Goal: Information Seeking & Learning: Learn about a topic

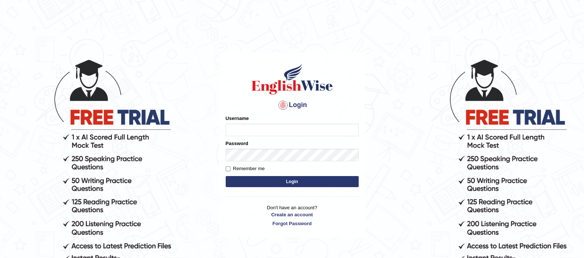
drag, startPoint x: 240, startPoint y: 121, endPoint x: 241, endPoint y: 126, distance: 4.9
click at [240, 122] on div "Username" at bounding box center [292, 125] width 133 height 21
click at [241, 129] on input "Username" at bounding box center [292, 130] width 133 height 13
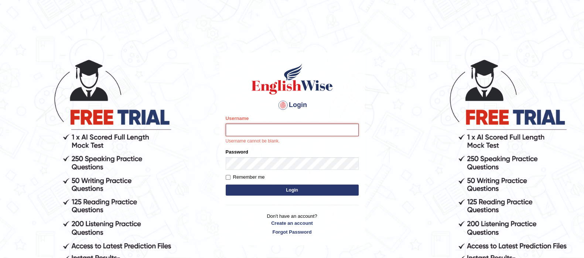
type input "tarni_parramatta"
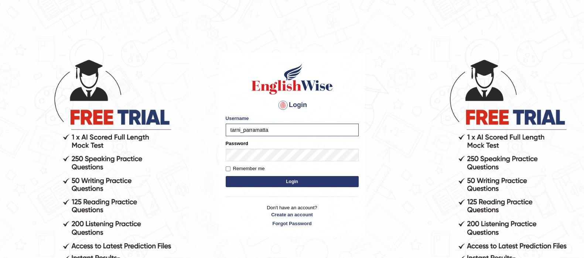
click at [254, 167] on label "Remember me" at bounding box center [245, 168] width 39 height 7
click at [230, 167] on input "Remember me" at bounding box center [228, 169] width 5 height 5
checkbox input "true"
click at [226, 176] on button "Login" at bounding box center [292, 181] width 133 height 11
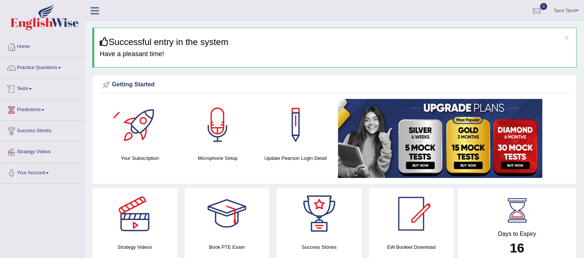
click at [27, 93] on link "Tests" at bounding box center [42, 88] width 84 height 18
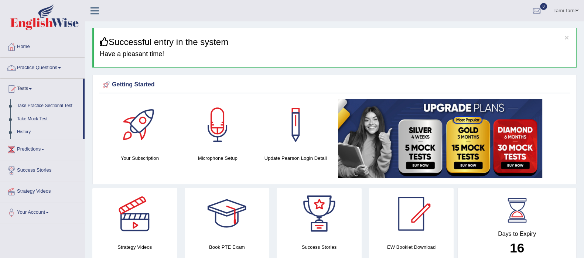
click at [52, 67] on link "Practice Questions" at bounding box center [42, 67] width 84 height 18
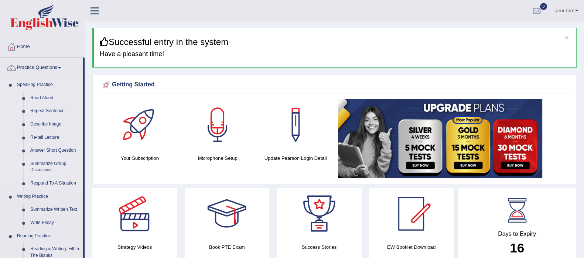
click at [45, 167] on link "Summarize Group Discussion" at bounding box center [55, 167] width 56 height 20
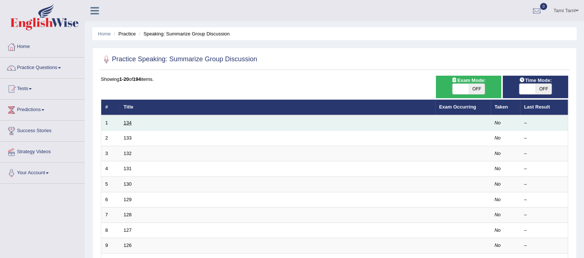
click at [130, 123] on link "134" at bounding box center [128, 123] width 8 height 6
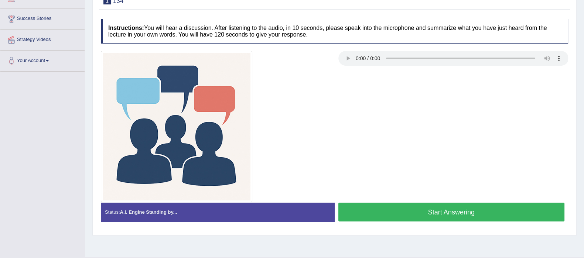
scroll to position [106, 0]
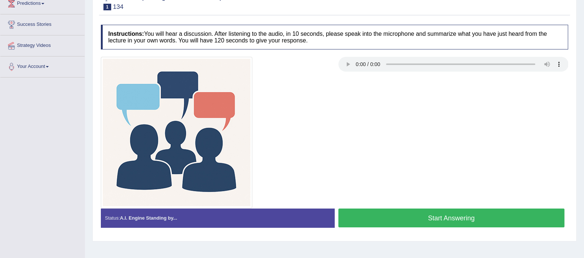
click at [448, 220] on button "Start Answering" at bounding box center [451, 218] width 226 height 19
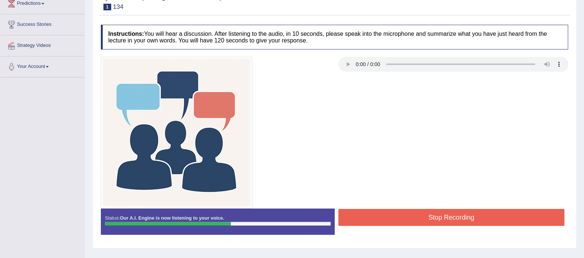
click at [448, 220] on button "Stop Recording" at bounding box center [451, 217] width 226 height 17
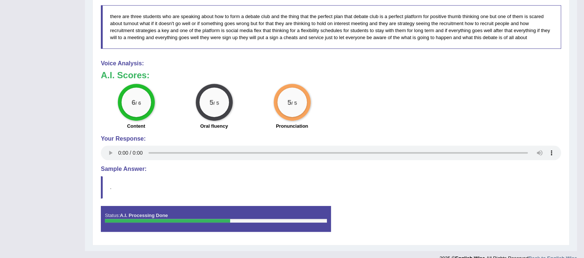
scroll to position [445, 0]
